Goal: Check status: Check status

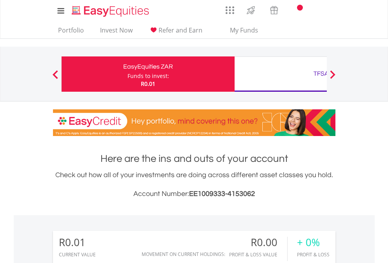
scroll to position [75, 123]
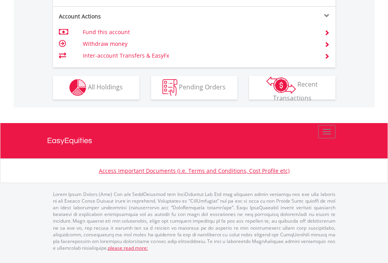
scroll to position [733, 0]
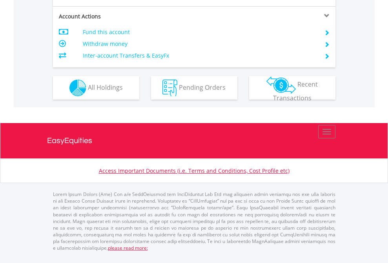
scroll to position [736, 0]
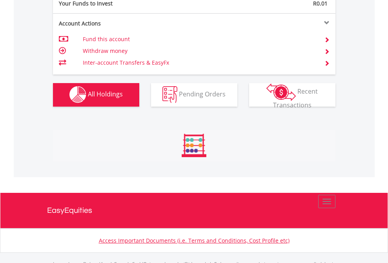
scroll to position [776, 0]
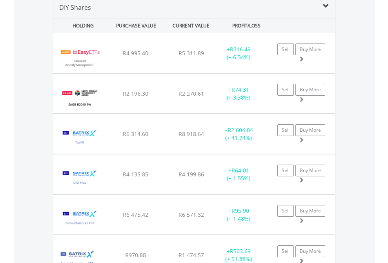
scroll to position [758, 0]
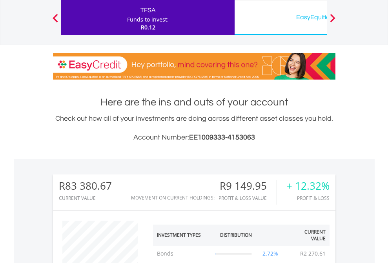
scroll to position [75, 123]
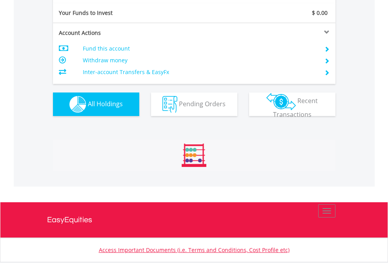
scroll to position [872, 0]
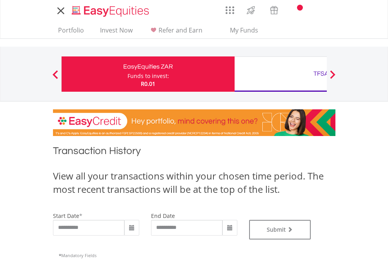
type input "**********"
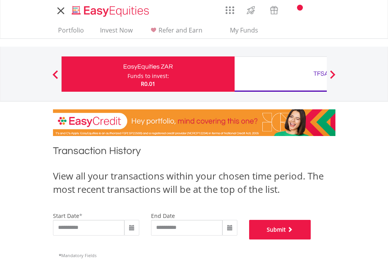
click at [311, 239] on button "Submit" at bounding box center [280, 230] width 62 height 20
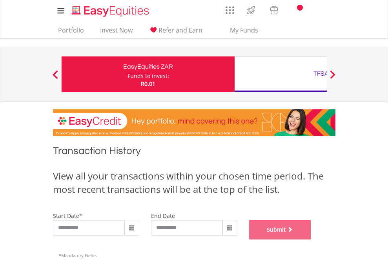
scroll to position [318, 0]
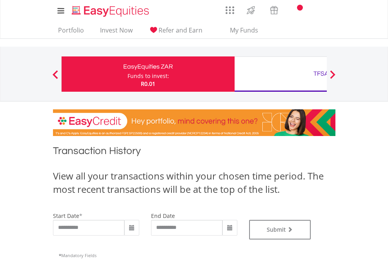
click at [280, 74] on div "TFSA" at bounding box center [320, 73] width 163 height 11
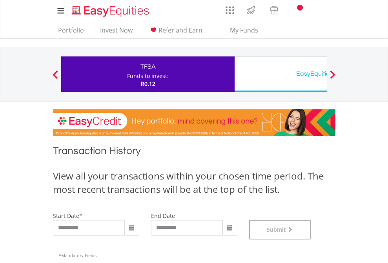
scroll to position [318, 0]
click at [280, 74] on div "EasyEquities USD" at bounding box center [320, 73] width 163 height 11
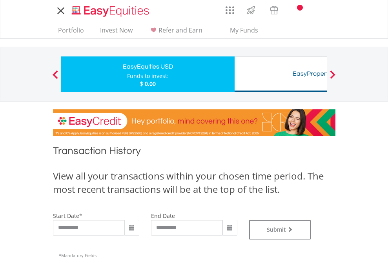
type input "**********"
